Goal: Check status: Check status

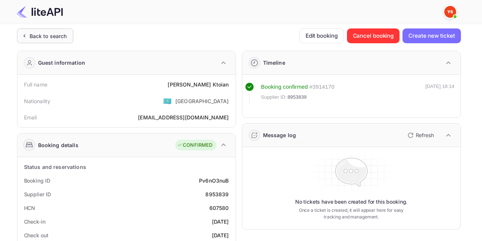
click at [47, 29] on div "Back to search" at bounding box center [45, 35] width 56 height 15
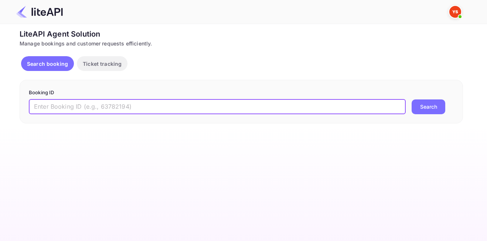
click at [78, 103] on input "text" at bounding box center [217, 106] width 377 height 15
paste input "7371577"
type input "7371577"
click at [412, 99] on button "Search" at bounding box center [429, 106] width 34 height 15
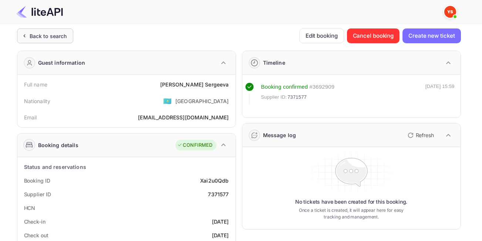
click at [55, 38] on div "Back to search" at bounding box center [48, 36] width 37 height 8
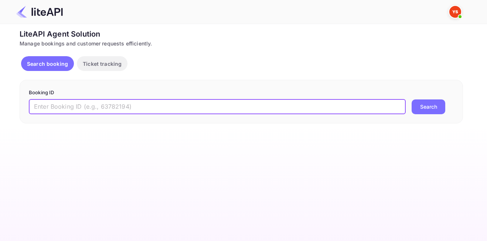
click at [154, 106] on input "text" at bounding box center [217, 106] width 377 height 15
paste input "9004182"
type input "9004182"
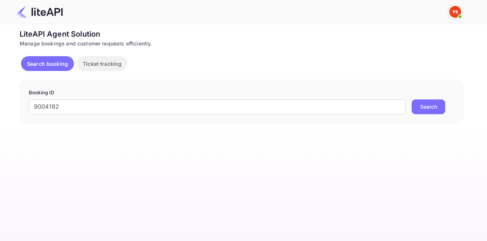
click at [419, 108] on button "Search" at bounding box center [429, 106] width 34 height 15
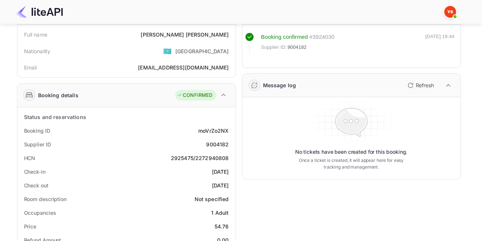
scroll to position [57, 0]
